Goal: Task Accomplishment & Management: Use online tool/utility

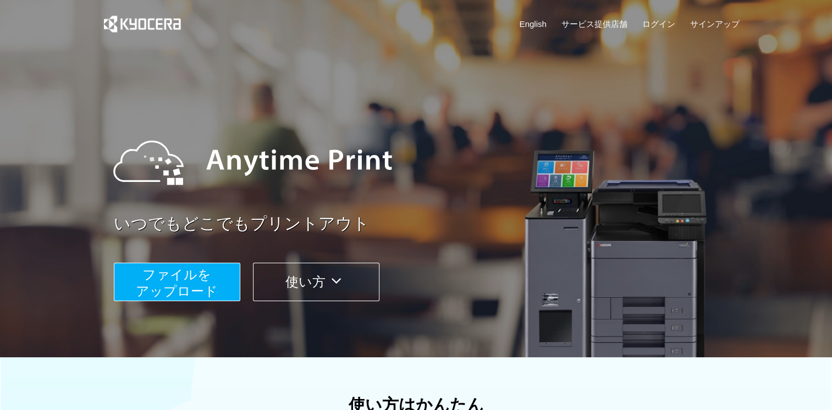
click at [192, 282] on span "ファイルを ​​アップロード" at bounding box center [177, 282] width 82 height 31
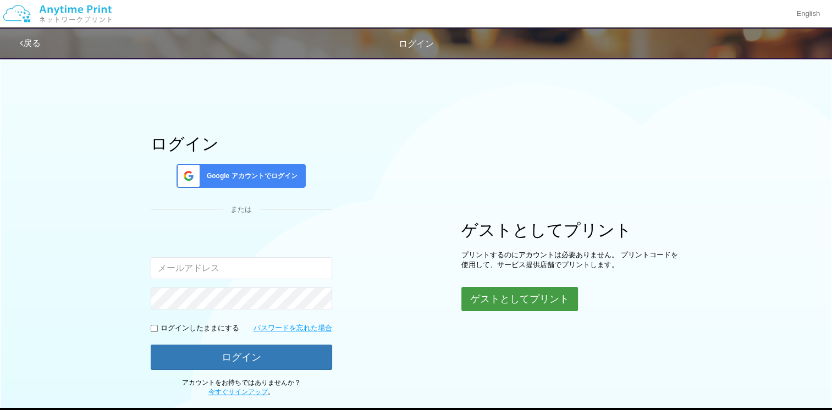
click at [529, 305] on button "ゲストとしてプリント" at bounding box center [519, 299] width 117 height 24
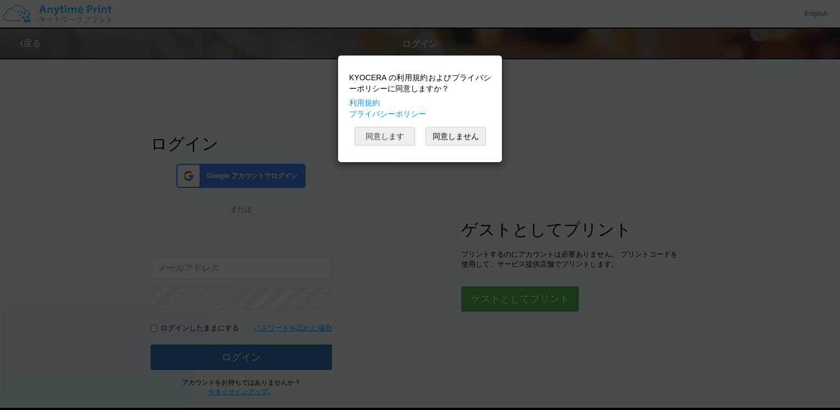
click at [371, 132] on button "同意します" at bounding box center [385, 136] width 60 height 19
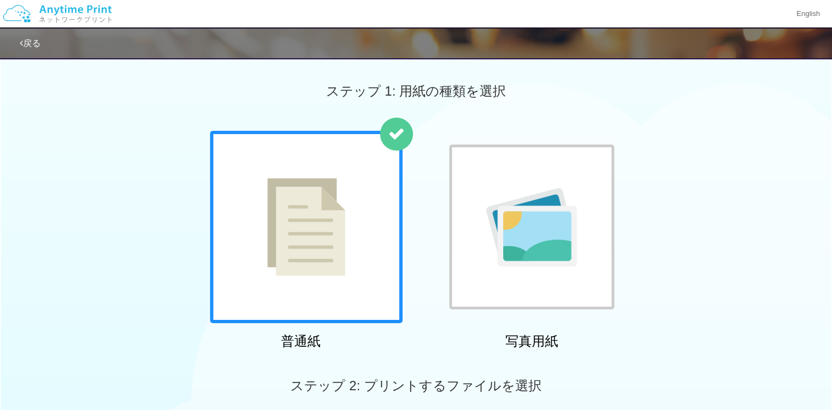
click at [266, 180] on div at bounding box center [306, 227] width 192 height 192
click at [321, 209] on img at bounding box center [306, 227] width 78 height 98
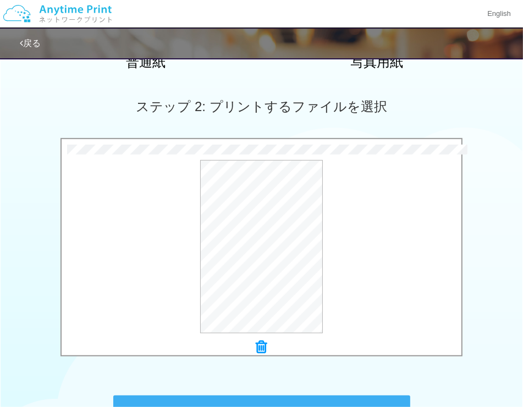
scroll to position [264, 0]
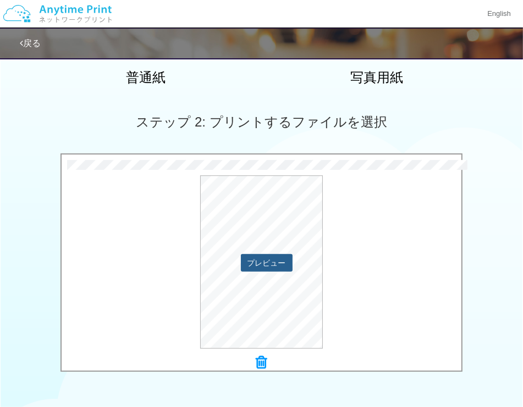
click at [282, 261] on button "プレビュー" at bounding box center [267, 263] width 52 height 18
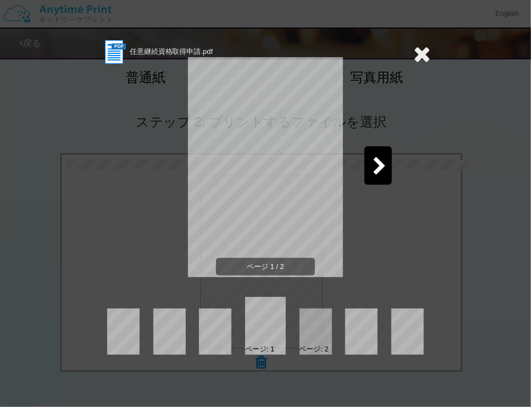
click at [383, 153] on div at bounding box center [378, 165] width 27 height 38
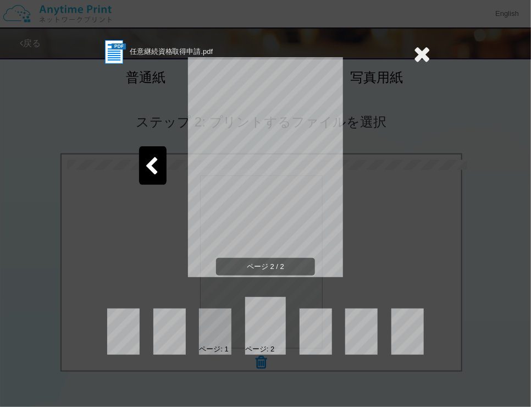
click at [415, 48] on icon at bounding box center [421, 54] width 17 height 22
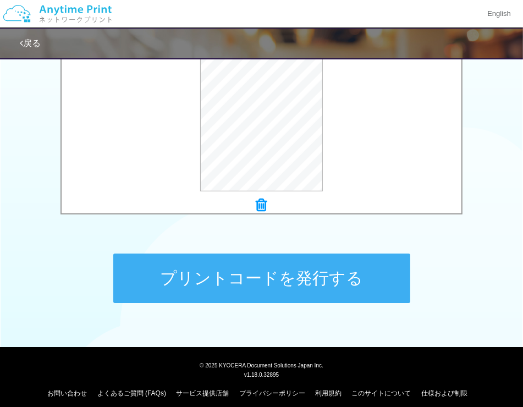
scroll to position [429, 0]
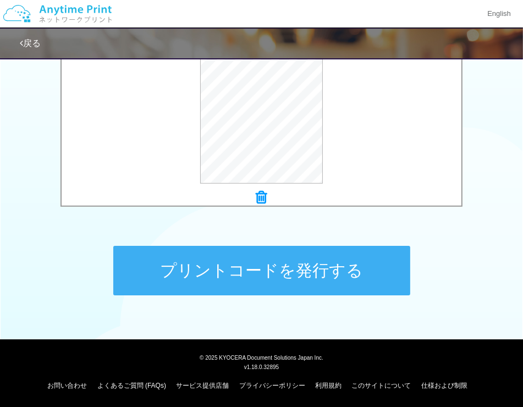
click at [284, 263] on button "プリントコードを発行する" at bounding box center [261, 270] width 297 height 49
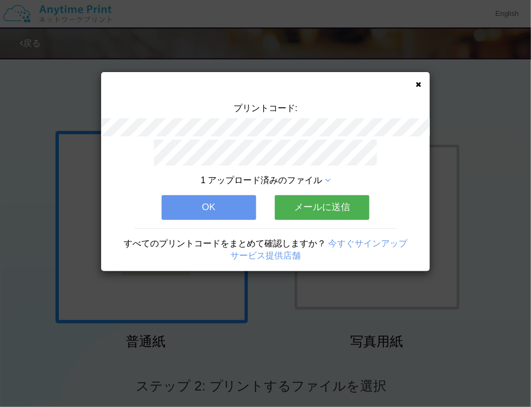
click at [218, 208] on button "OK" at bounding box center [209, 207] width 95 height 24
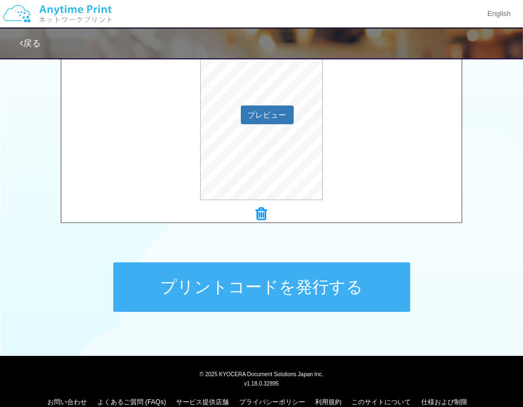
scroll to position [417, 0]
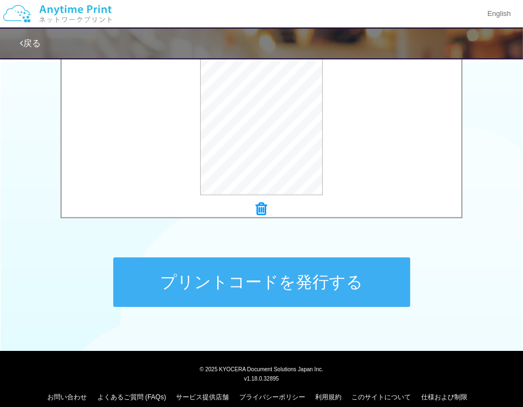
click at [274, 118] on div "プレビュー" at bounding box center [262, 108] width 400 height 173
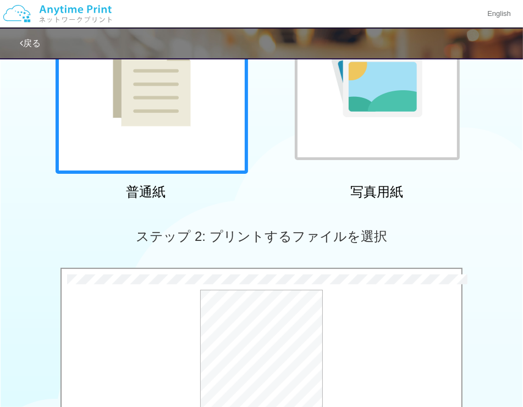
scroll to position [252, 0]
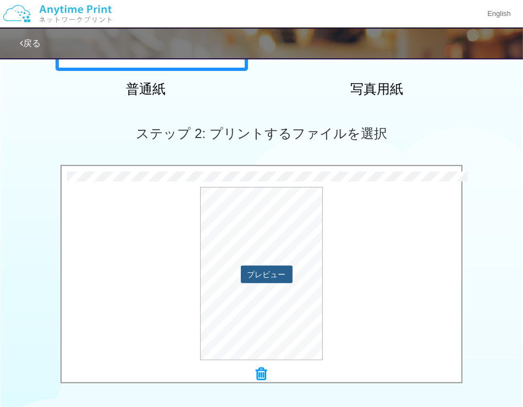
click at [272, 275] on button "プレビュー" at bounding box center [267, 275] width 52 height 18
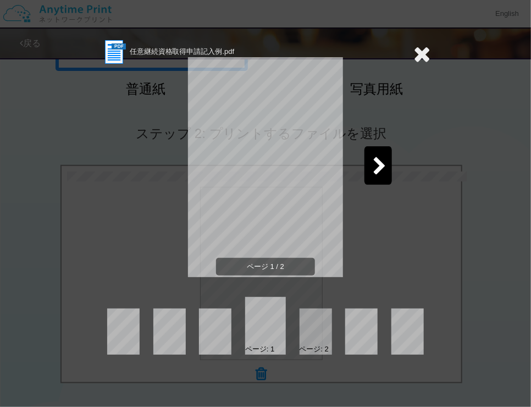
click at [379, 161] on icon at bounding box center [380, 166] width 14 height 19
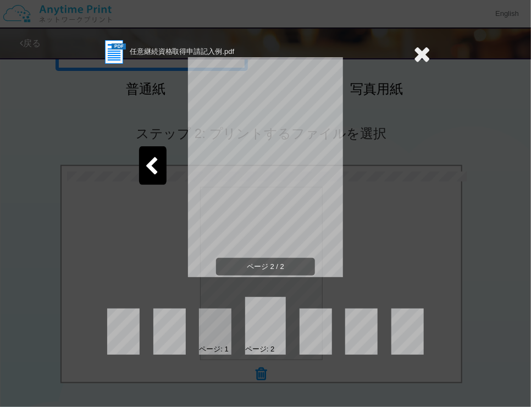
click at [424, 50] on icon at bounding box center [421, 54] width 17 height 22
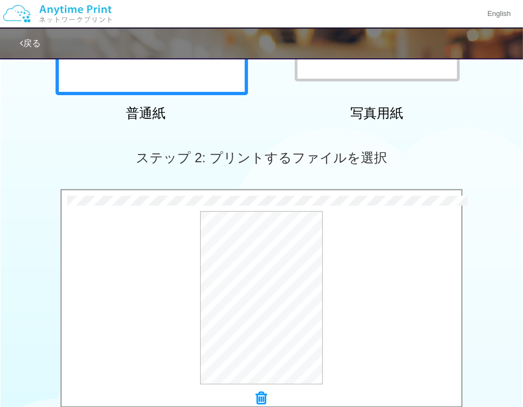
scroll to position [429, 0]
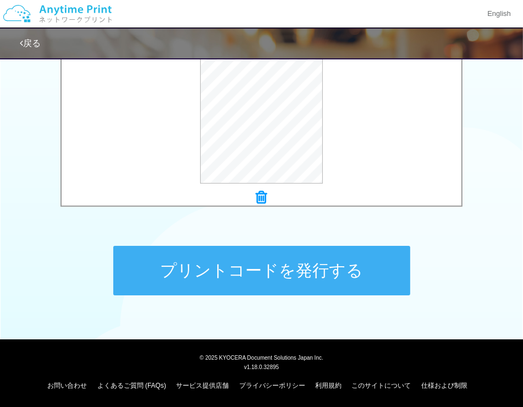
click at [266, 268] on button "プリントコードを発行する" at bounding box center [261, 270] width 297 height 49
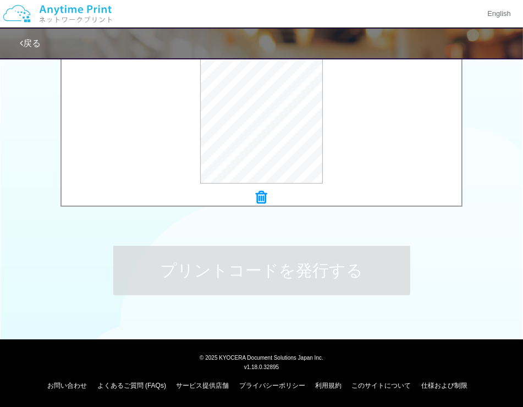
scroll to position [0, 0]
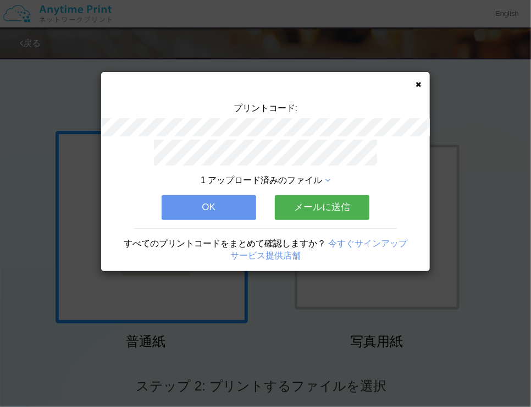
click at [204, 197] on button "OK" at bounding box center [209, 207] width 95 height 24
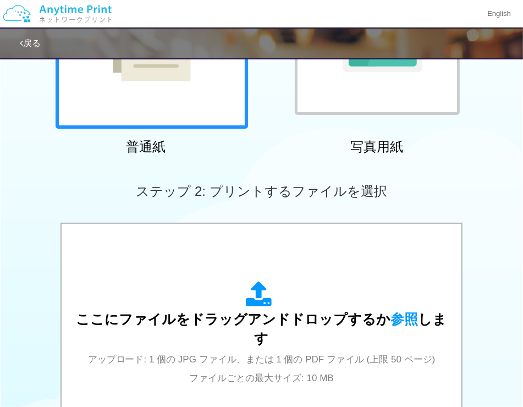
scroll to position [330, 0]
